Goal: Check status: Check status

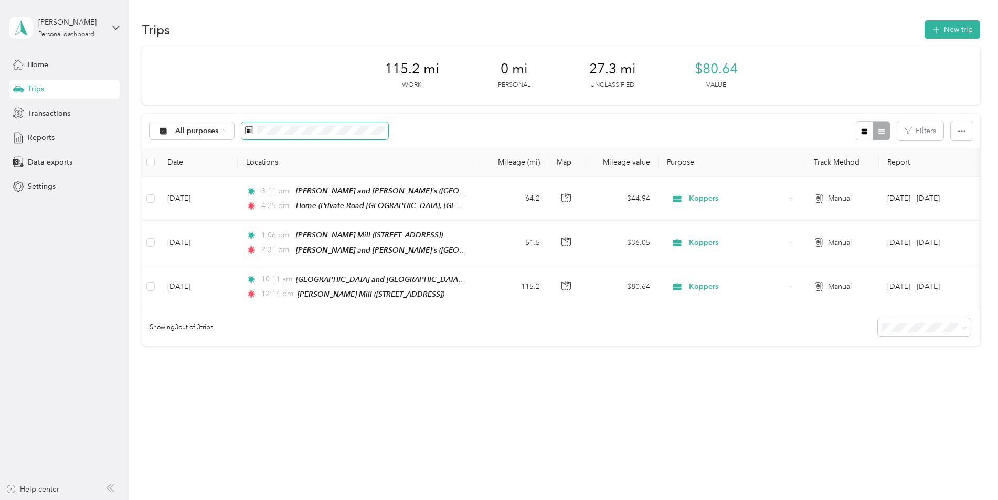
click at [376, 124] on span at bounding box center [314, 131] width 147 height 18
